Goal: Information Seeking & Learning: Check status

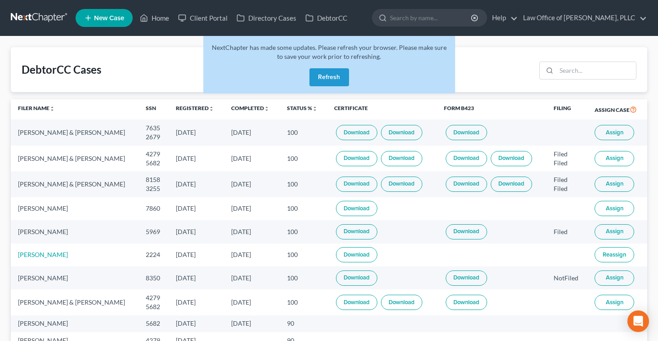
click at [318, 79] on button "Refresh" at bounding box center [329, 77] width 40 height 18
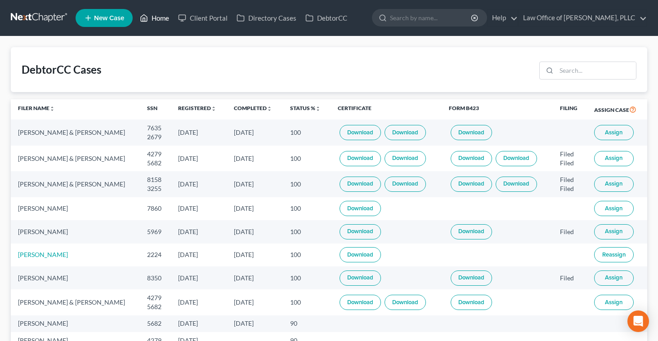
click at [155, 20] on link "Home" at bounding box center [154, 18] width 38 height 16
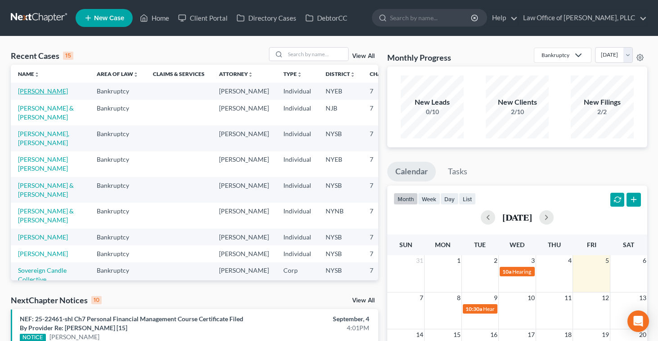
click at [27, 93] on link "[PERSON_NAME]" at bounding box center [43, 91] width 50 height 8
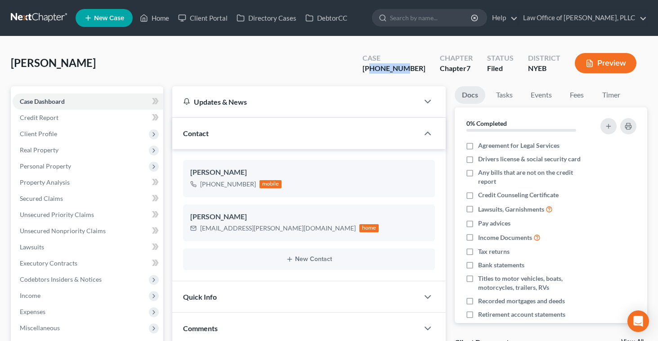
drag, startPoint x: 395, startPoint y: 69, endPoint x: 428, endPoint y: 71, distance: 32.9
click at [428, 71] on div "Case [PHONE_NUMBER]" at bounding box center [393, 64] width 77 height 27
copy div "25-44222"
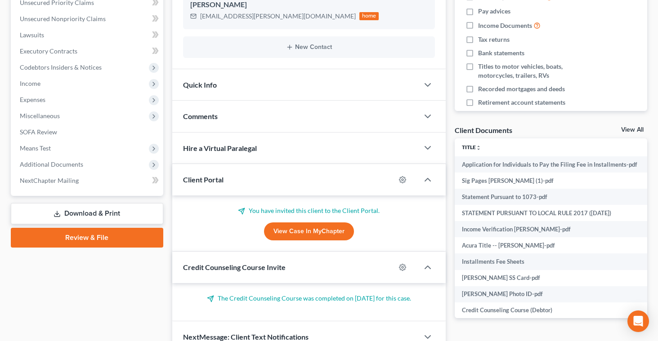
scroll to position [217, 0]
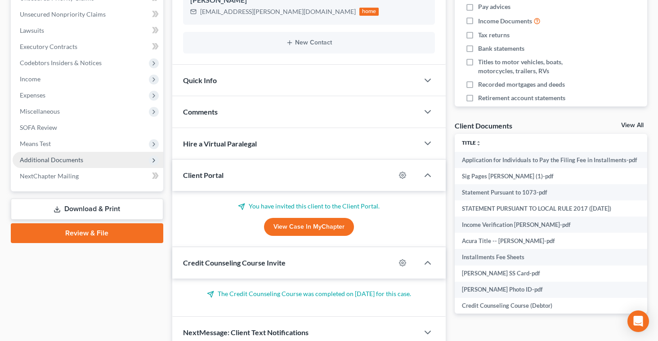
click at [65, 163] on span "Additional Documents" at bounding box center [51, 160] width 63 height 8
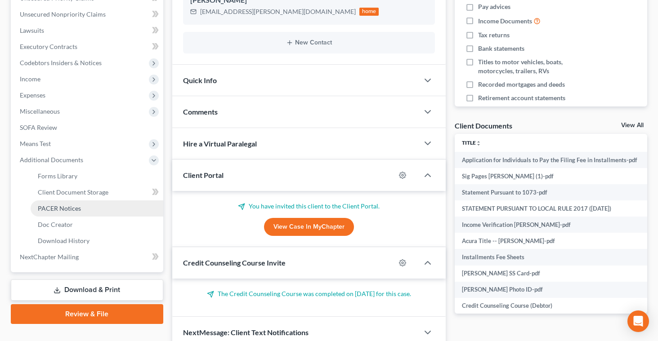
click at [74, 205] on span "PACER Notices" at bounding box center [59, 209] width 43 height 8
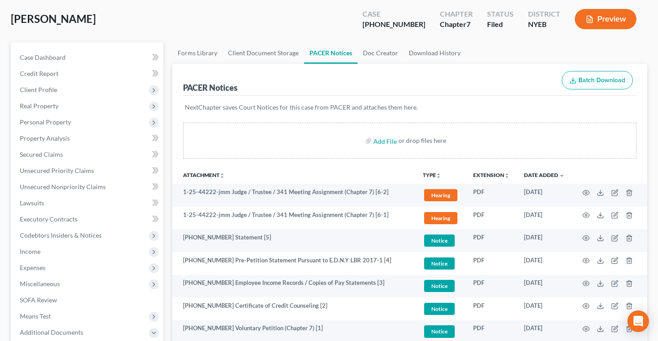
scroll to position [45, 0]
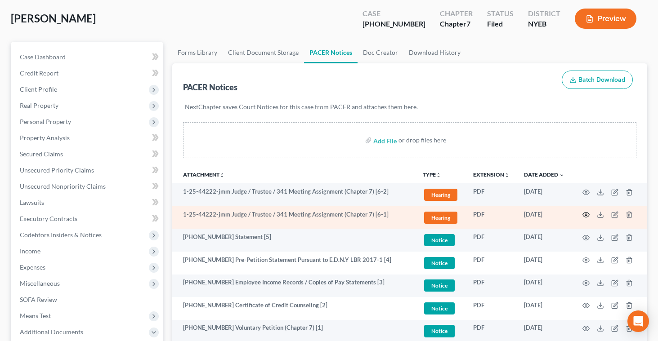
click at [586, 213] on icon "button" at bounding box center [585, 214] width 7 height 7
